Goal: Transaction & Acquisition: Obtain resource

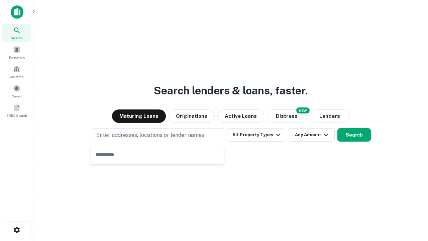
type input "**********"
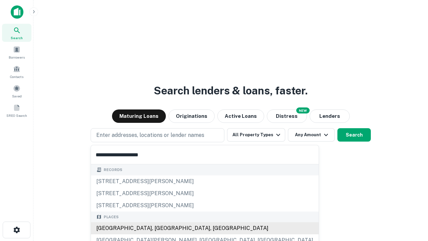
click at [160, 228] on div "[GEOGRAPHIC_DATA], [GEOGRAPHIC_DATA], [GEOGRAPHIC_DATA]" at bounding box center [205, 228] width 228 height 12
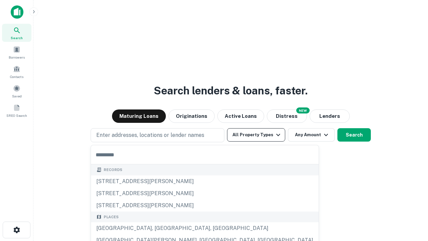
click at [256, 135] on button "All Property Types" at bounding box center [256, 134] width 58 height 13
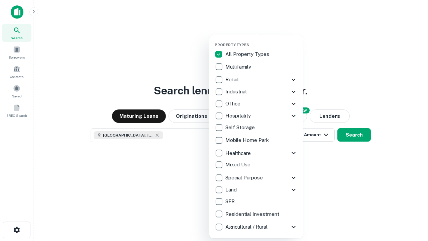
click at [262, 40] on button "button" at bounding box center [262, 40] width 94 height 0
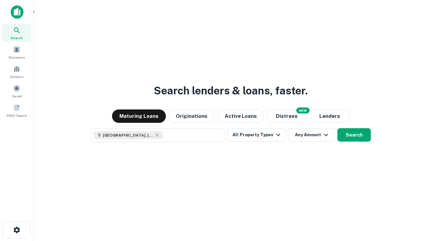
scroll to position [11, 0]
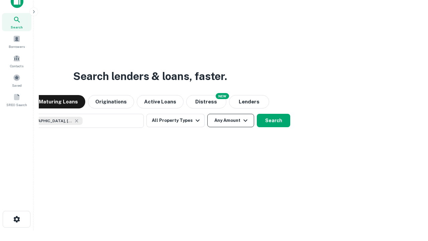
click at [207, 114] on button "Any Amount" at bounding box center [230, 120] width 47 height 13
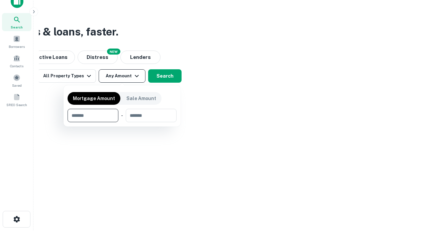
type input "*******"
click at [122, 122] on button "button" at bounding box center [122, 122] width 109 height 0
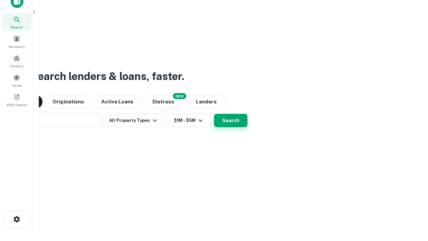
click at [214, 114] on button "Search" at bounding box center [230, 120] width 33 height 13
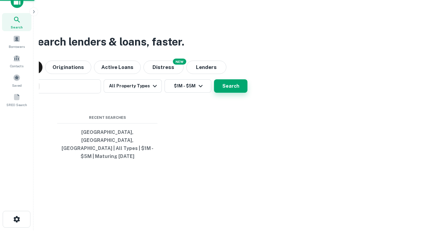
scroll to position [22, 189]
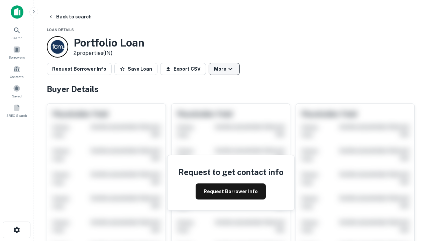
click at [224, 69] on button "More" at bounding box center [224, 69] width 31 height 12
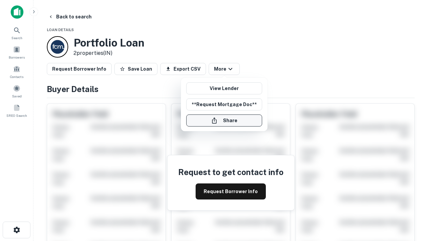
click at [224, 120] on button "Share" at bounding box center [224, 120] width 76 height 12
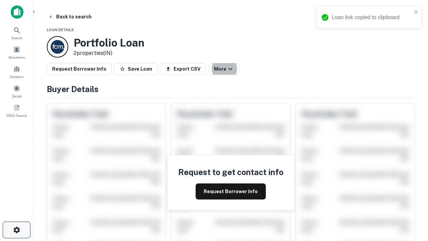
click at [16, 230] on icon "button" at bounding box center [17, 230] width 8 height 8
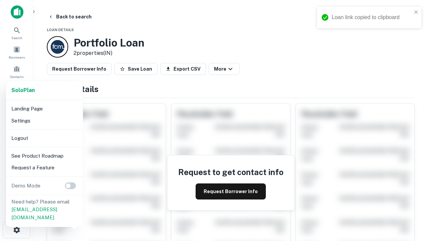
click at [44, 138] on li "Logout" at bounding box center [45, 138] width 72 height 12
